Goal: Transaction & Acquisition: Purchase product/service

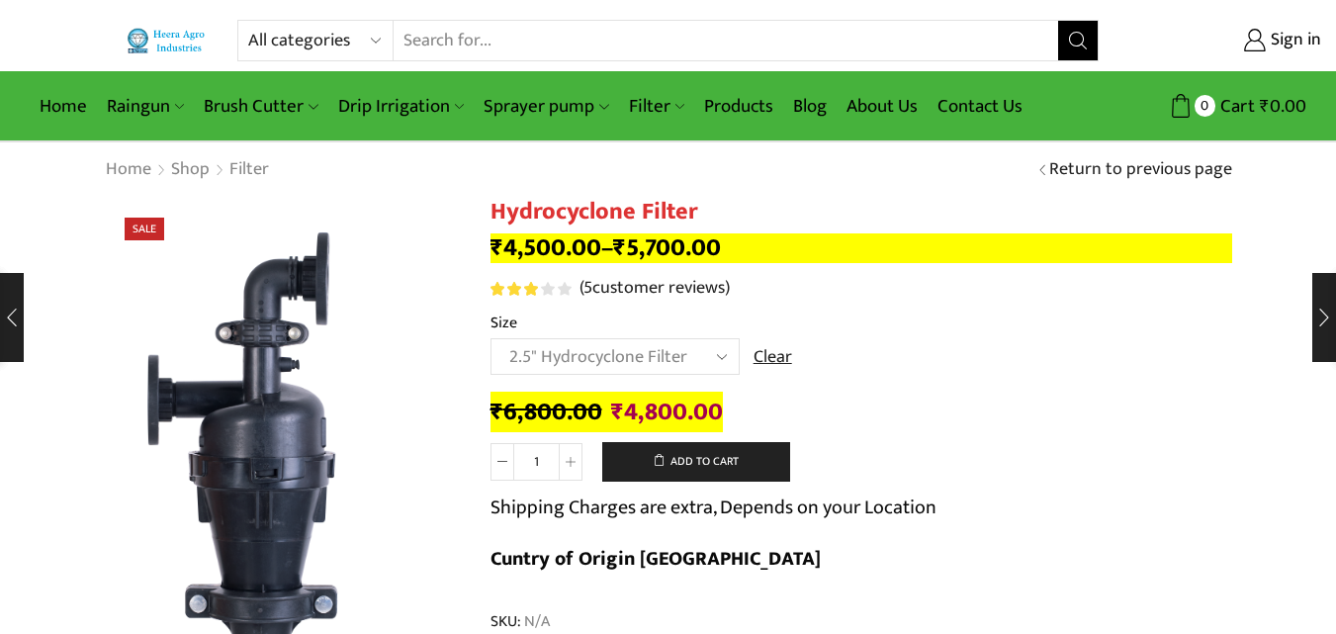
select select "2.5" Hydrocyclone Filter"
click at [61, 93] on link "Home" at bounding box center [63, 106] width 67 height 46
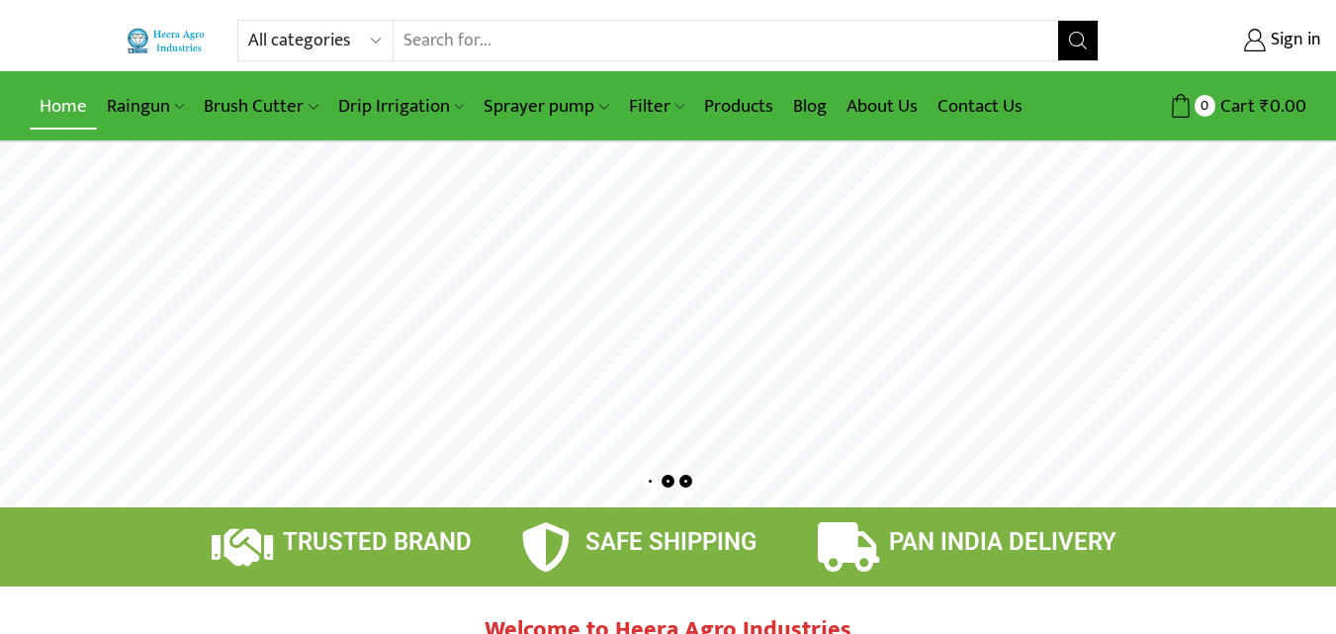
click at [47, 91] on link "Home" at bounding box center [63, 106] width 67 height 46
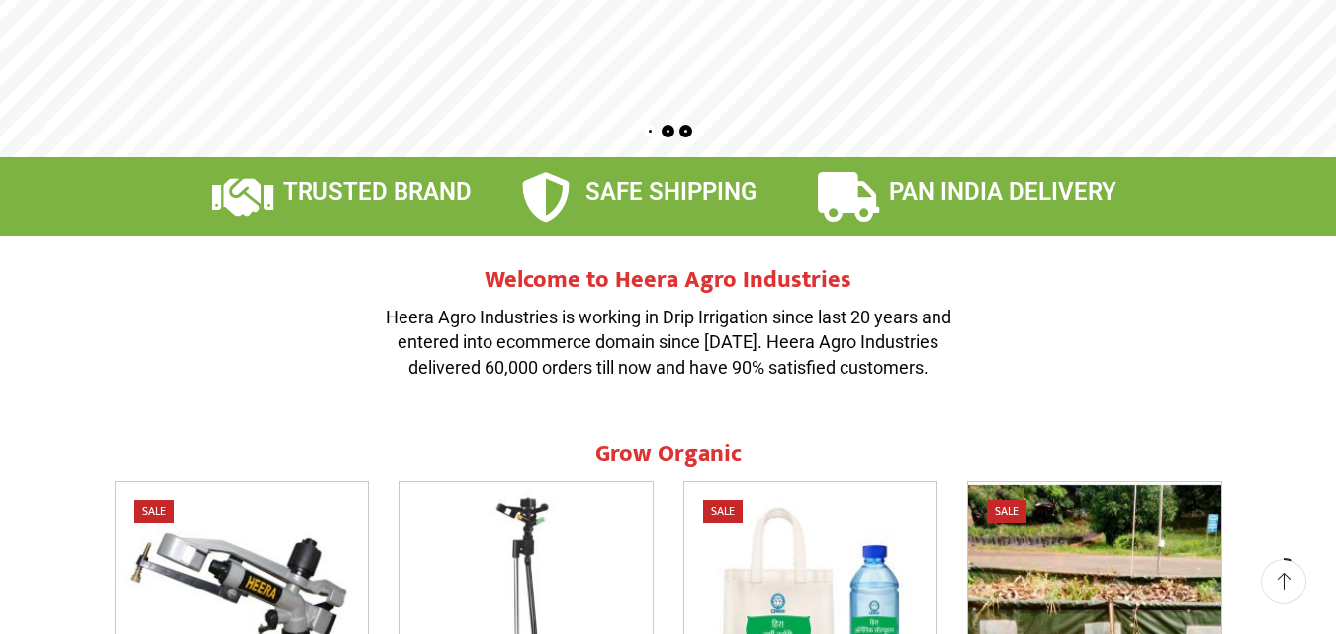
scroll to position [395, 0]
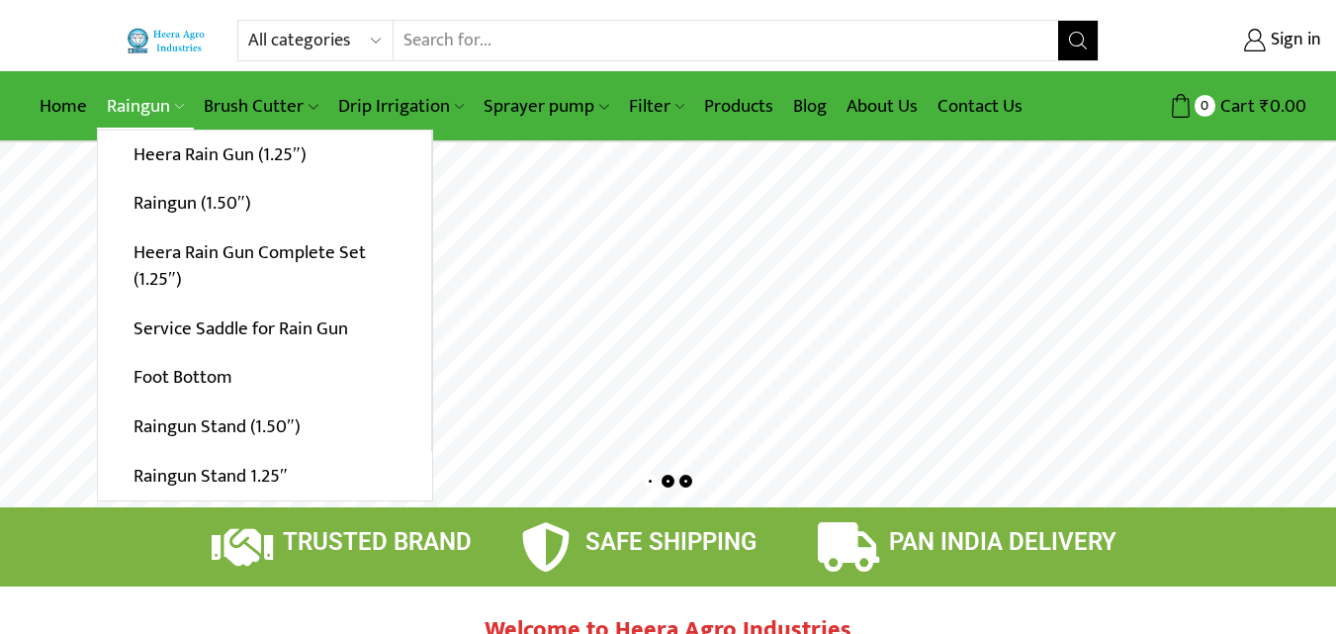
click at [150, 83] on link "Raingun" at bounding box center [145, 106] width 97 height 46
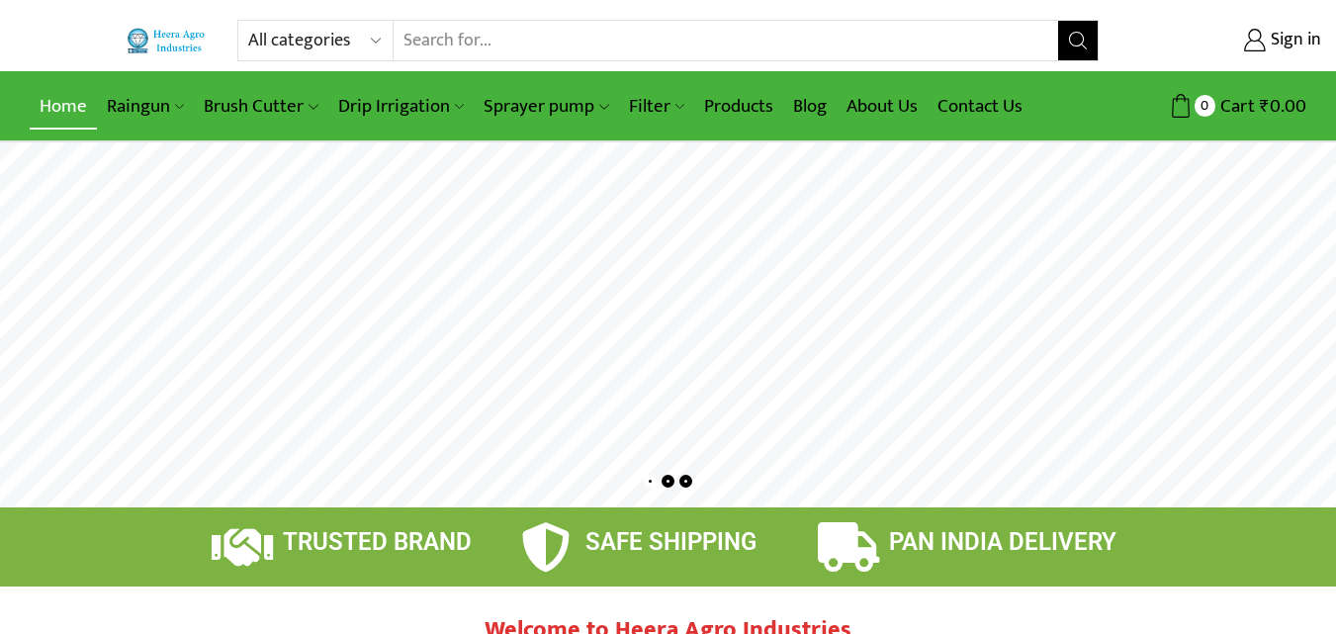
click at [61, 99] on link "Home" at bounding box center [63, 106] width 67 height 46
click at [60, 105] on link "Home" at bounding box center [63, 106] width 67 height 46
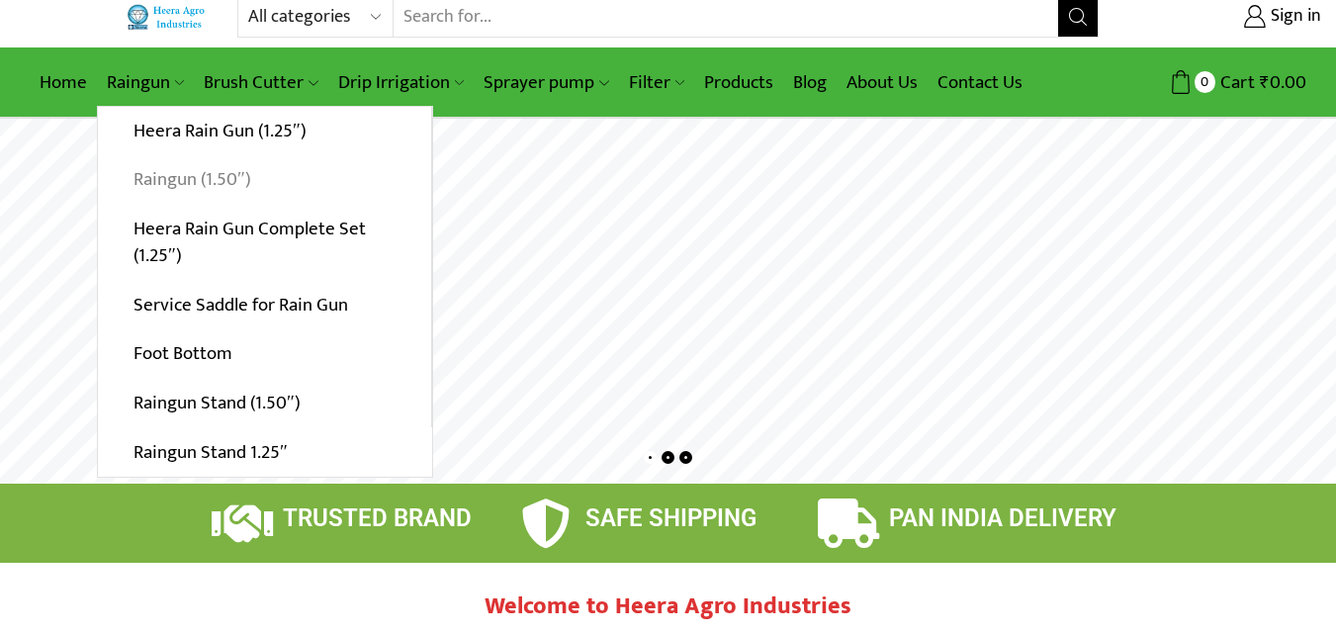
scroll to position [85, 0]
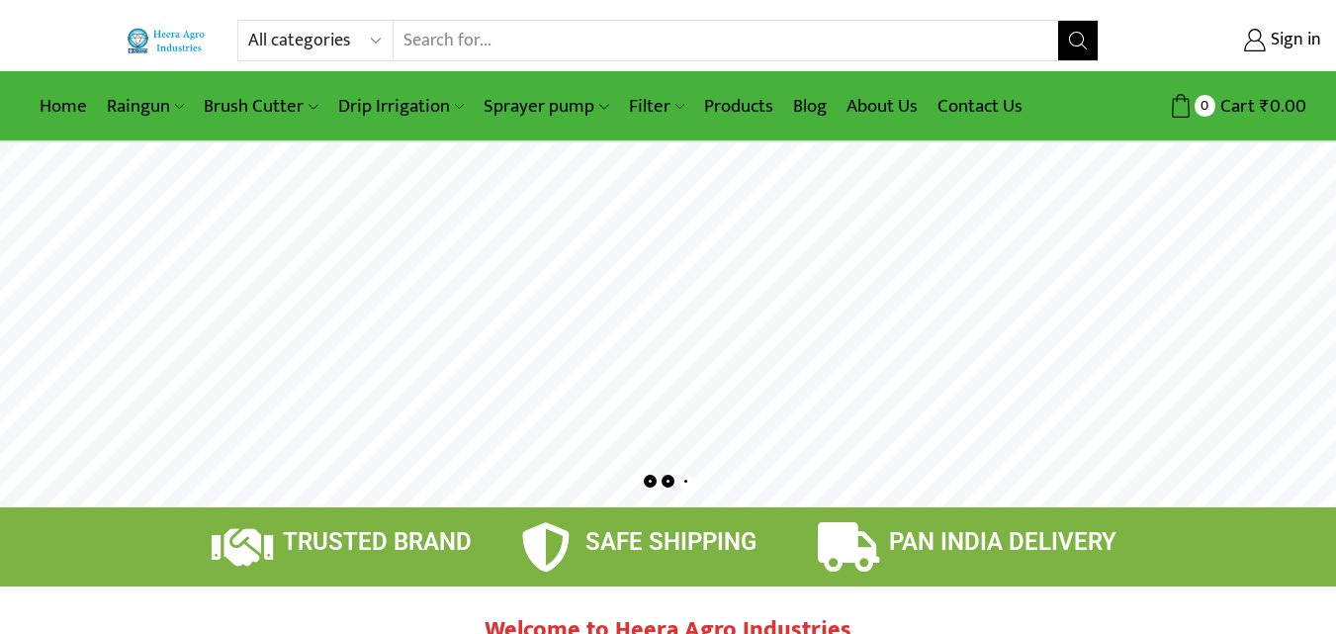
click at [193, 44] on img at bounding box center [168, 41] width 82 height 27
